Goal: Transaction & Acquisition: Purchase product/service

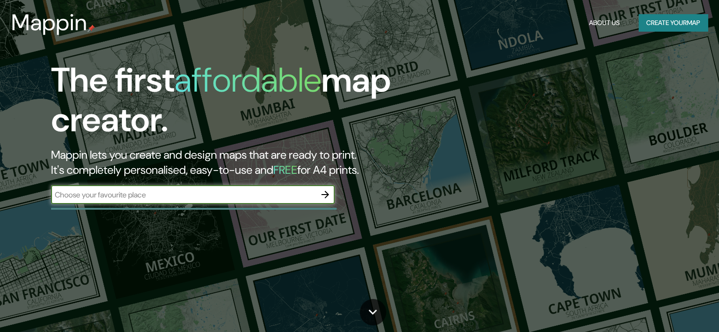
click at [250, 200] on div "​" at bounding box center [192, 194] width 283 height 19
type input "cordoba [GEOGRAPHIC_DATA]"
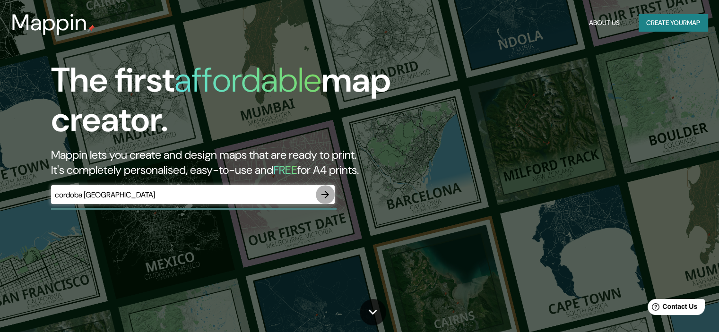
click at [323, 198] on icon "button" at bounding box center [324, 194] width 11 height 11
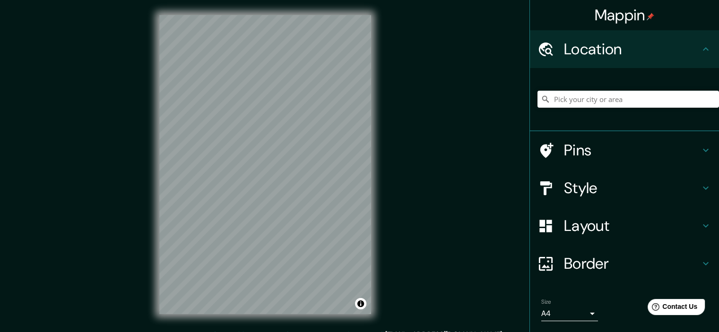
click at [457, 90] on div "Mappin Location Pins Style Layout Border Choose a border. Hint : you can make l…" at bounding box center [359, 172] width 719 height 344
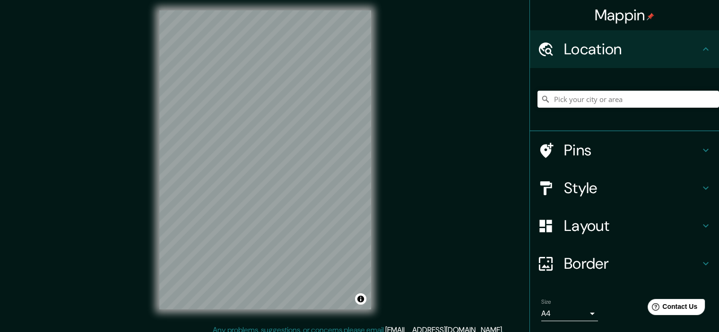
scroll to position [12, 0]
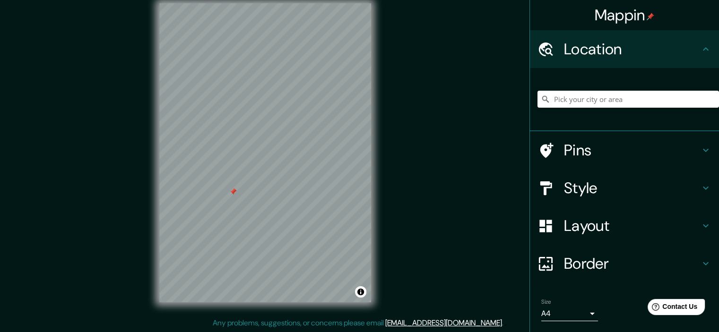
click at [232, 190] on div at bounding box center [233, 192] width 8 height 8
click at [564, 158] on h4 "Pins" at bounding box center [632, 150] width 136 height 19
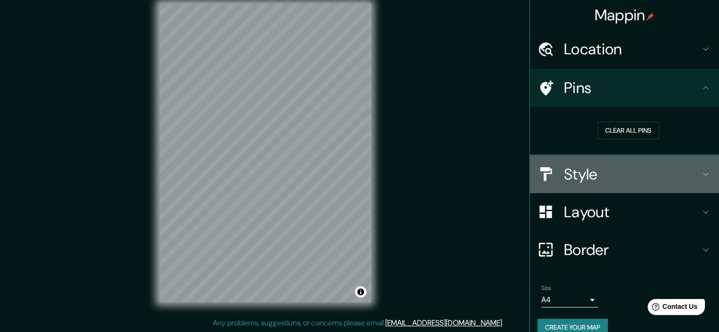
click at [575, 175] on h4 "Style" at bounding box center [632, 174] width 136 height 19
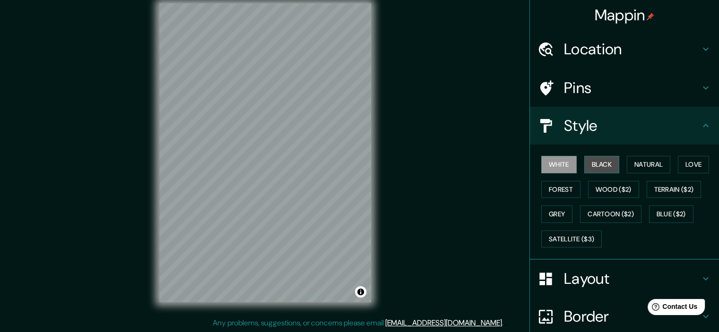
click at [584, 169] on button "Black" at bounding box center [601, 164] width 35 height 17
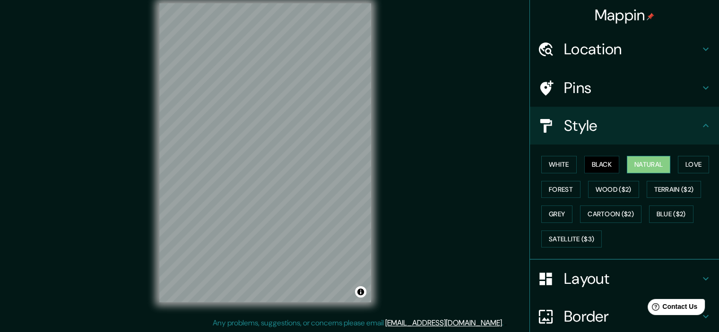
click at [639, 169] on button "Natural" at bounding box center [648, 164] width 43 height 17
click at [596, 164] on button "Black" at bounding box center [601, 164] width 35 height 17
click at [566, 185] on button "Forest" at bounding box center [560, 189] width 39 height 17
click at [637, 165] on button "Natural" at bounding box center [648, 164] width 43 height 17
click at [565, 185] on button "Forest" at bounding box center [560, 189] width 39 height 17
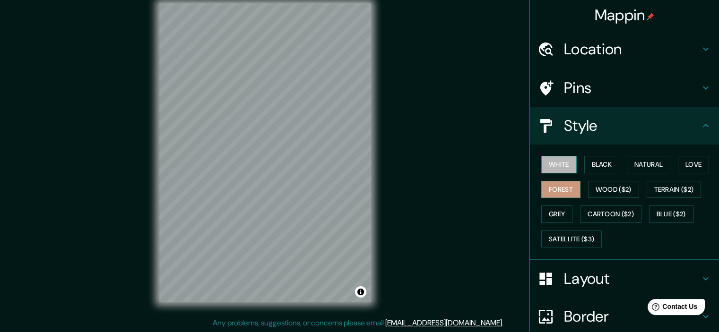
click at [566, 168] on button "White" at bounding box center [558, 164] width 35 height 17
click at [599, 167] on button "Black" at bounding box center [601, 164] width 35 height 17
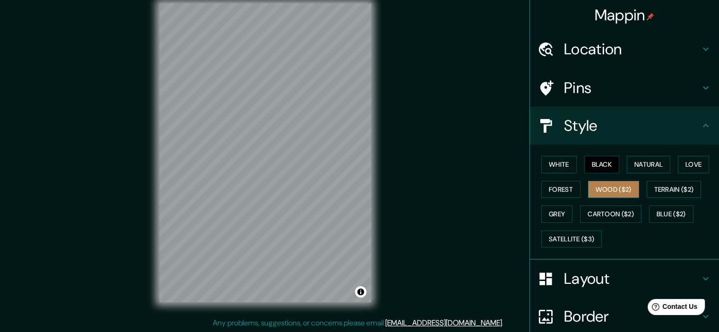
click at [614, 192] on button "Wood ($2)" at bounding box center [613, 189] width 51 height 17
click at [670, 167] on div "White Black Natural Love Forest Wood ($2) Terrain ($2) Grey Cartoon ($2) Blue (…" at bounding box center [627, 201] width 181 height 99
click at [679, 166] on button "Love" at bounding box center [693, 164] width 31 height 17
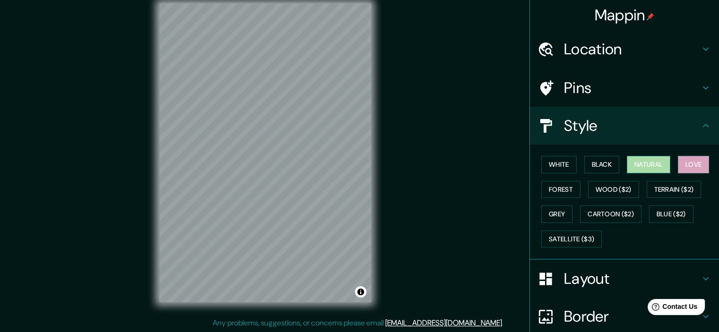
click at [650, 162] on button "Natural" at bounding box center [648, 164] width 43 height 17
click at [627, 163] on button "Natural" at bounding box center [648, 164] width 43 height 17
click at [613, 165] on div "White Black Natural Love Forest Wood ($2) Terrain ($2) Grey Cartoon ($2) Blue (…" at bounding box center [627, 201] width 181 height 99
click at [584, 165] on button "Black" at bounding box center [601, 164] width 35 height 17
click at [569, 175] on div "White Black Natural Love Forest Wood ($2) Terrain ($2) Grey Cartoon ($2) Blue (…" at bounding box center [627, 201] width 181 height 99
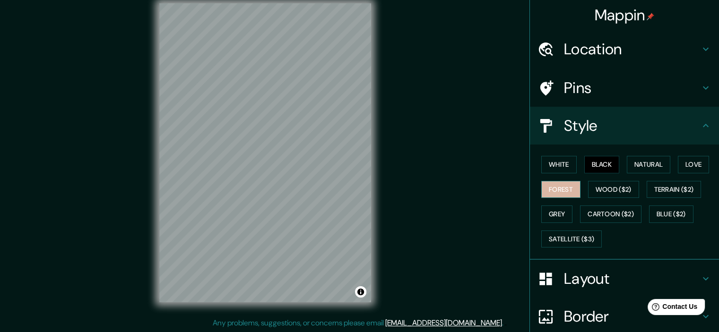
click at [559, 190] on button "Forest" at bounding box center [560, 189] width 39 height 17
